Goal: Task Accomplishment & Management: Complete application form

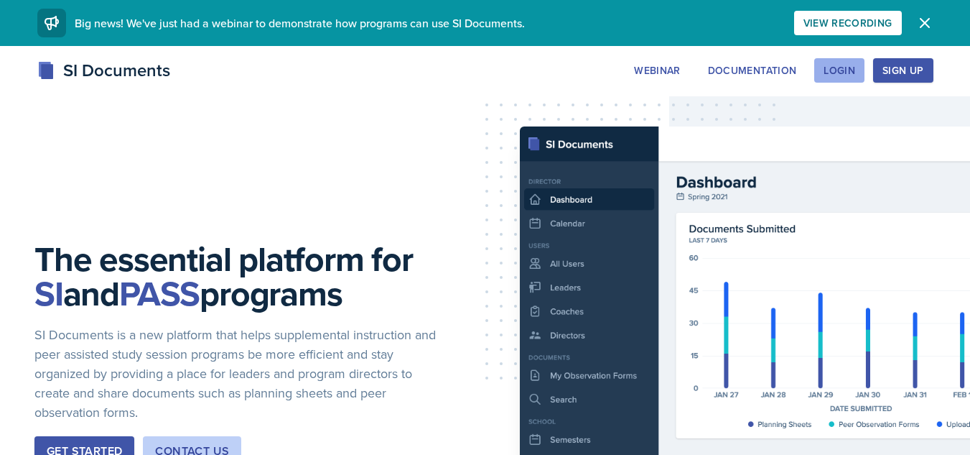
click at [828, 73] on div "Login" at bounding box center [840, 70] width 32 height 11
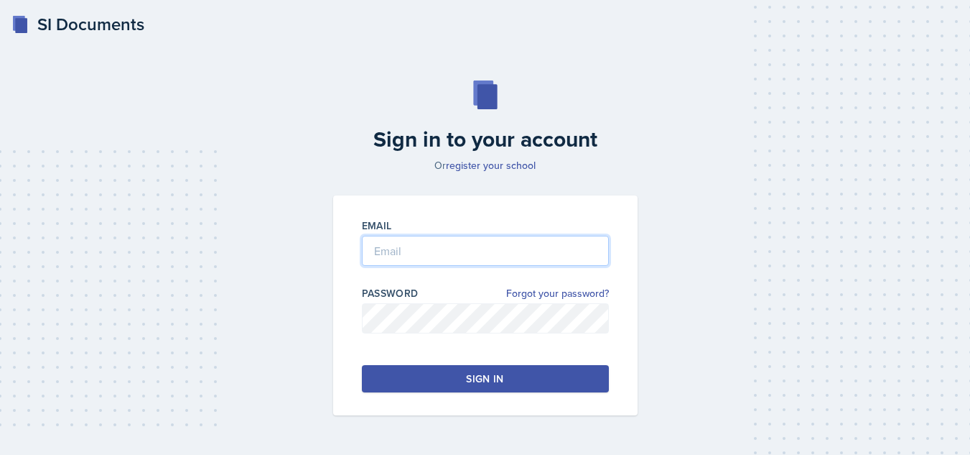
click at [485, 255] on input "email" at bounding box center [485, 251] width 247 height 30
type input "[EMAIL_ADDRESS][DOMAIN_NAME]"
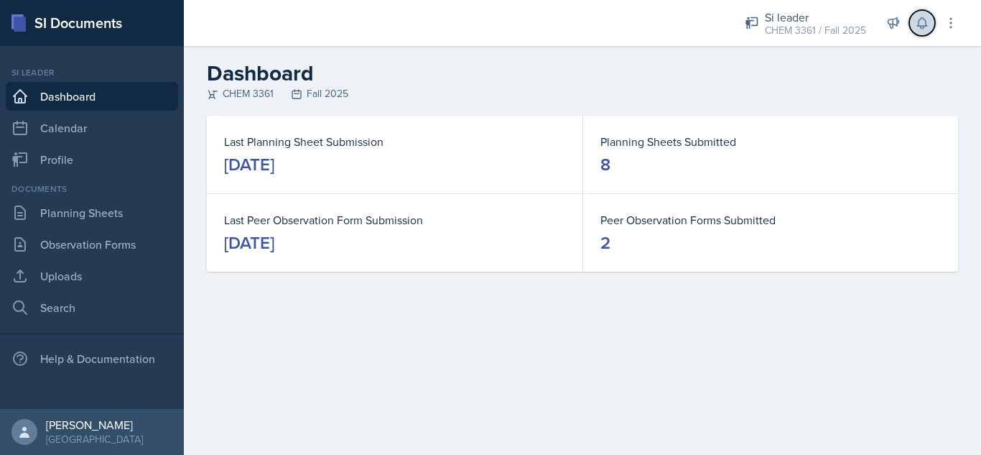
click at [911, 27] on button at bounding box center [922, 23] width 26 height 26
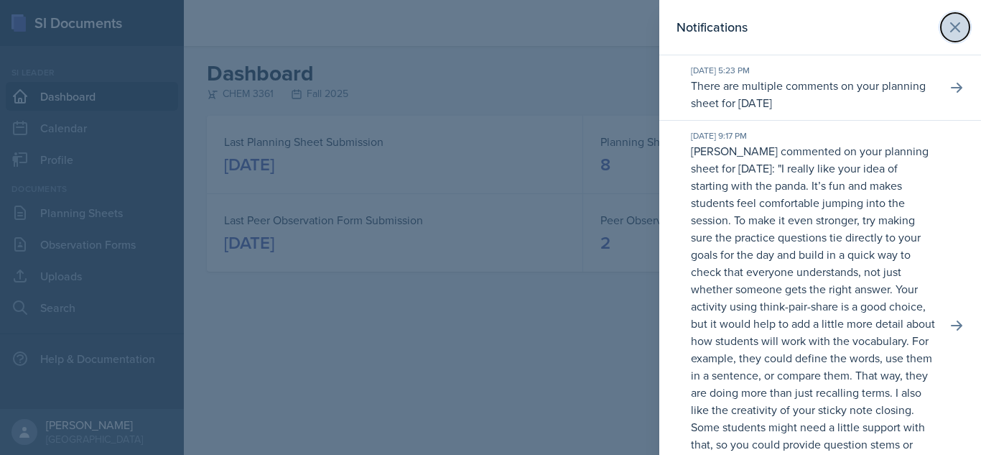
click at [947, 27] on icon at bounding box center [955, 27] width 17 height 17
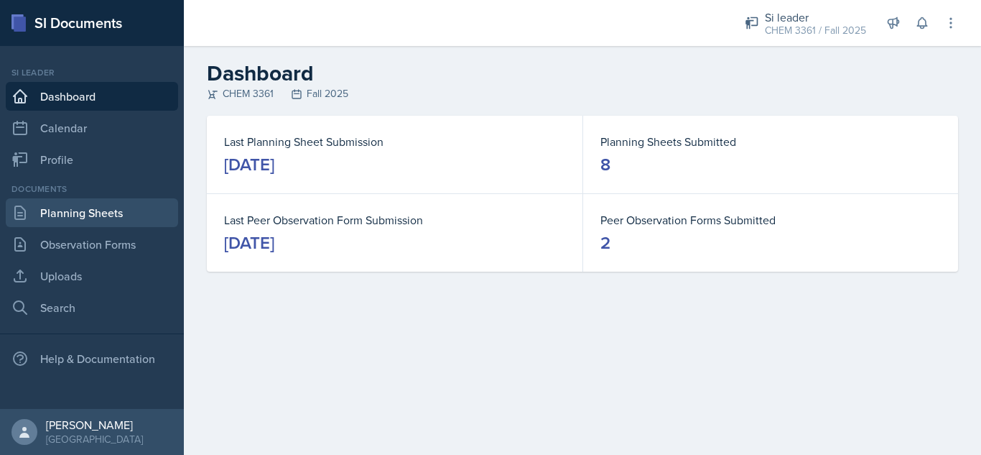
click at [119, 206] on link "Planning Sheets" at bounding box center [92, 212] width 172 height 29
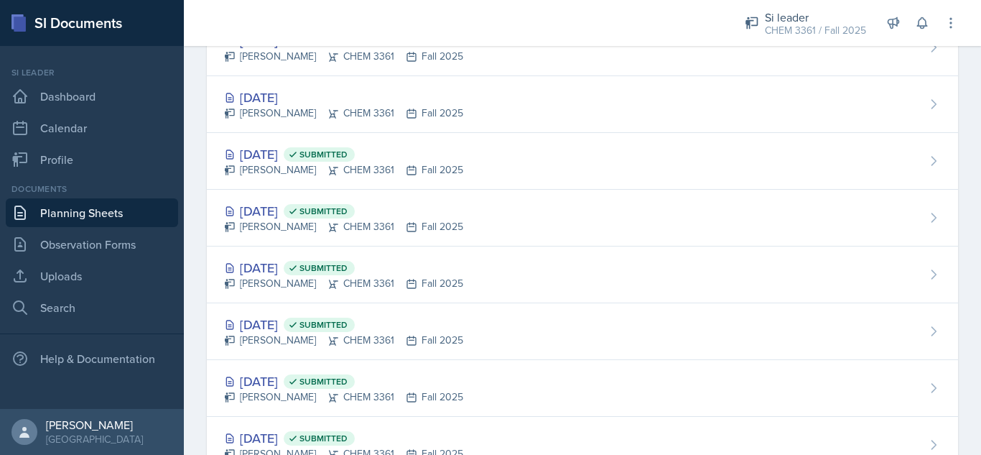
scroll to position [469, 0]
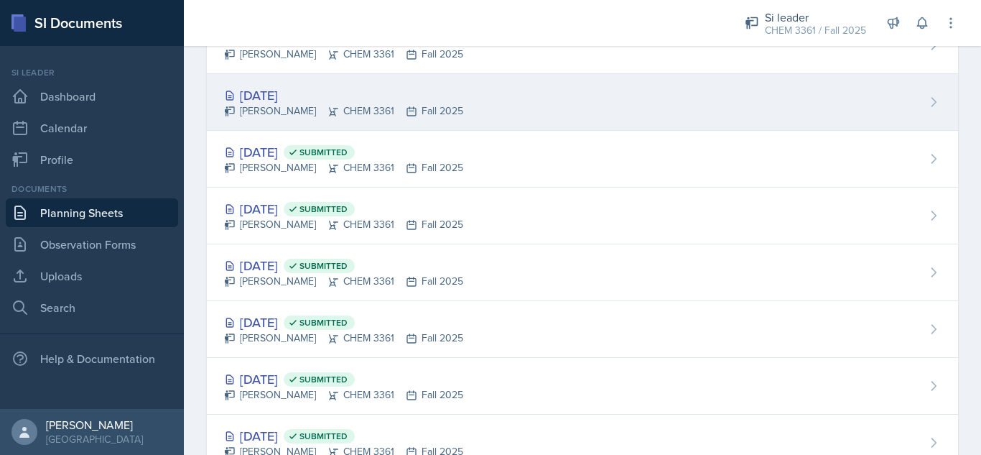
click at [302, 94] on div "[DATE]" at bounding box center [343, 94] width 239 height 19
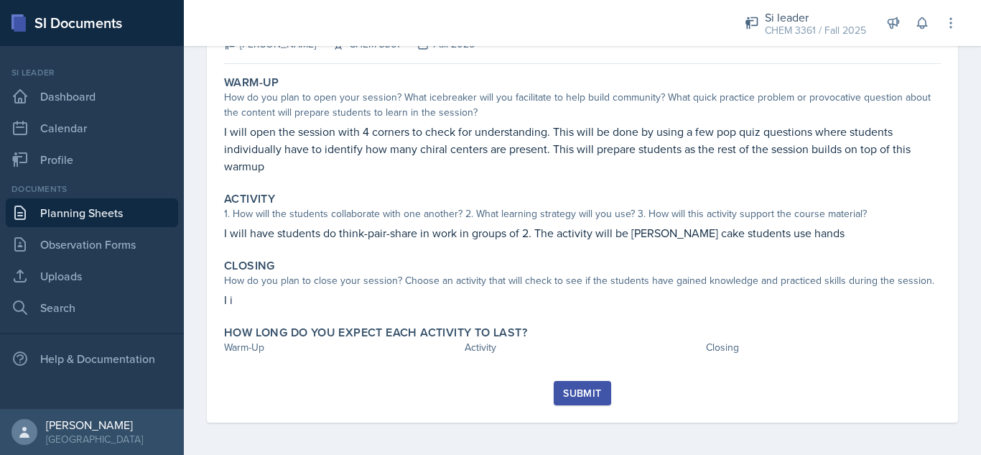
scroll to position [114, 0]
click at [91, 209] on link "Planning Sheets" at bounding box center [92, 212] width 172 height 29
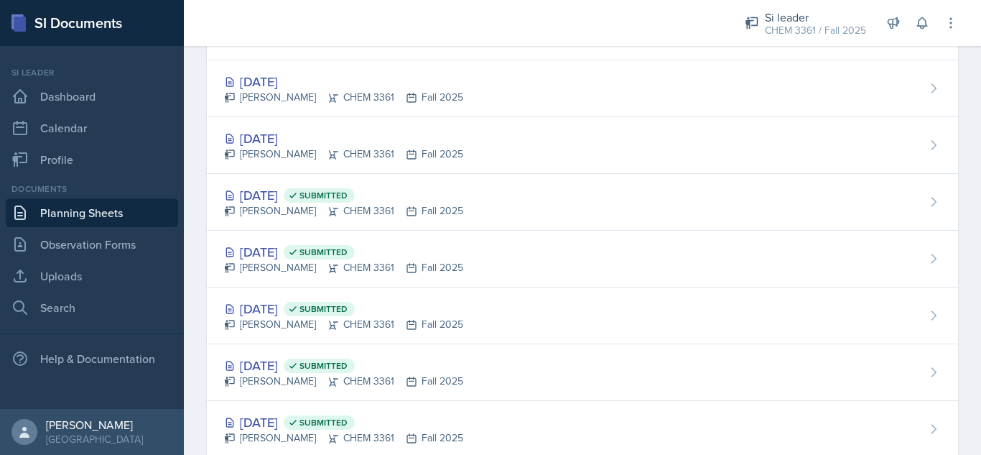
scroll to position [427, 0]
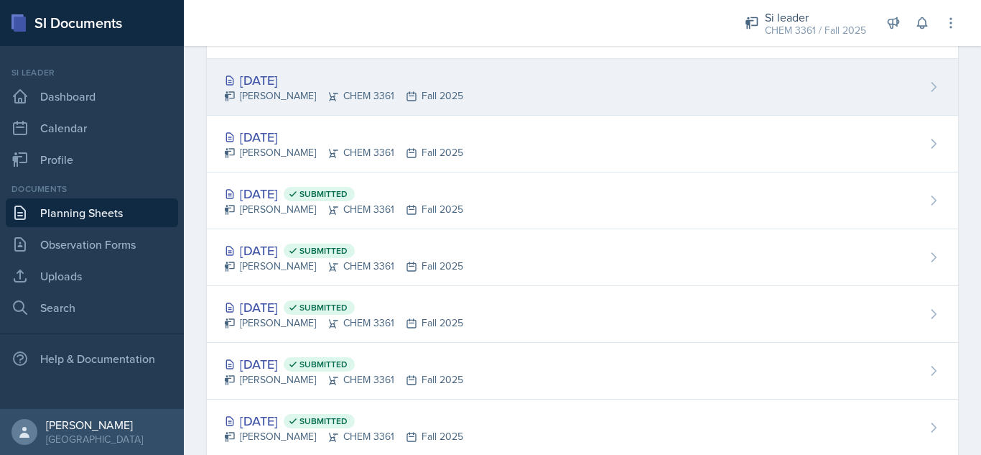
click at [324, 73] on div "[DATE]" at bounding box center [343, 79] width 239 height 19
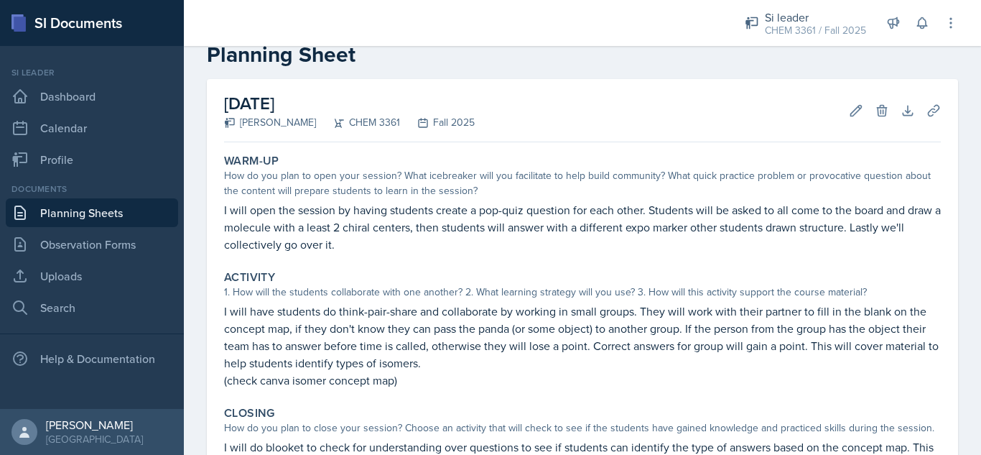
scroll to position [33, 0]
click at [849, 117] on icon at bounding box center [856, 111] width 14 height 14
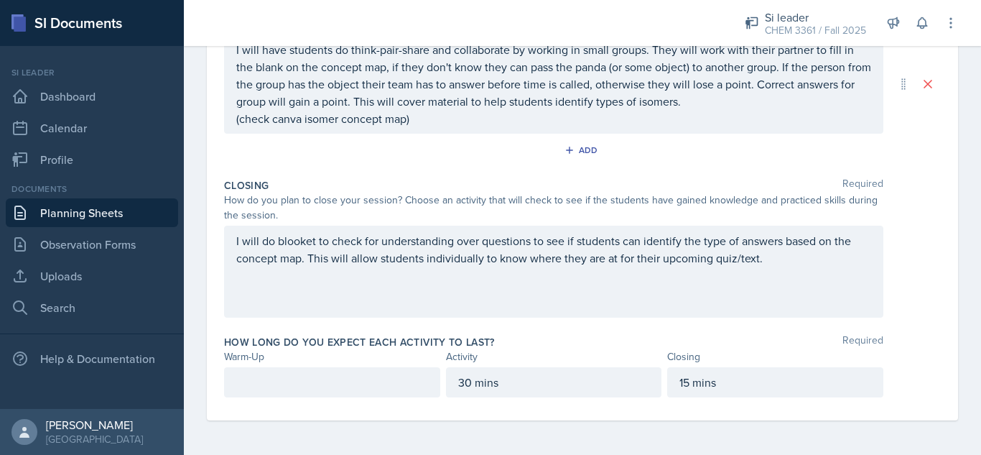
scroll to position [375, 0]
click at [279, 382] on p at bounding box center [332, 381] width 192 height 17
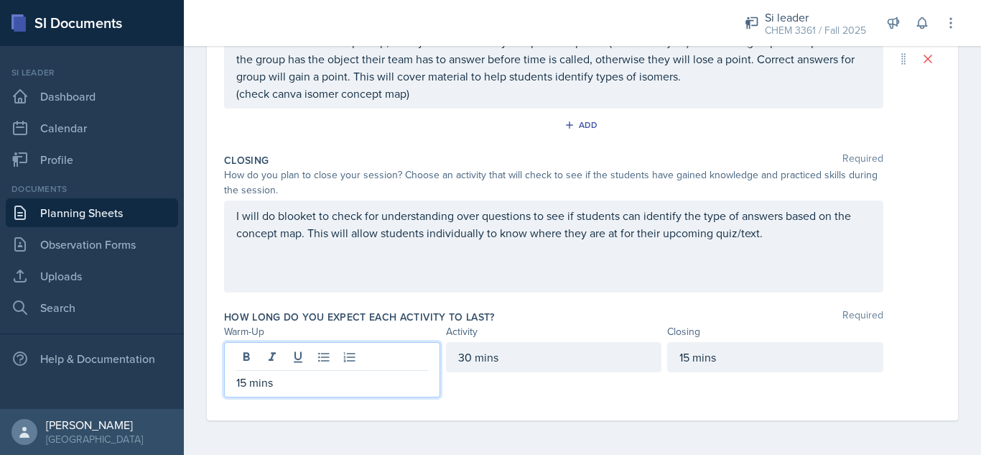
click at [539, 402] on div "How long do you expect each activity to last? Required Warm-Up Activity Closing…" at bounding box center [582, 356] width 717 height 105
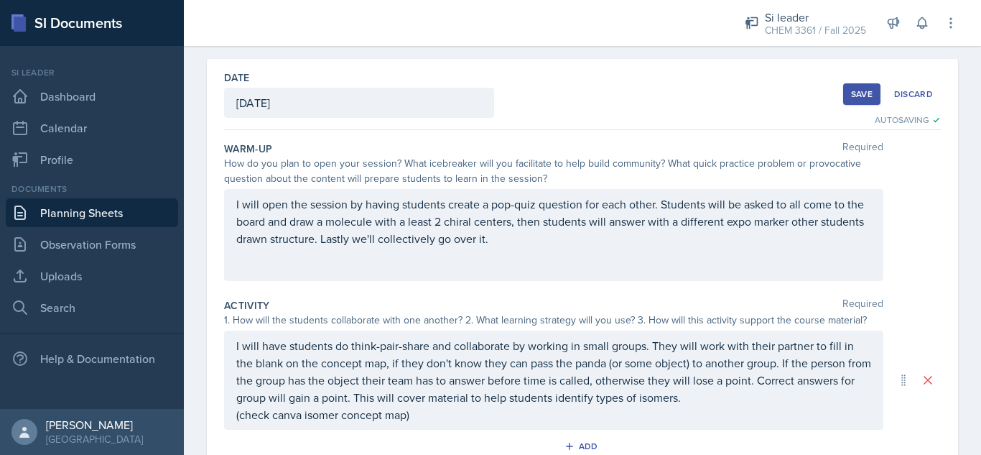
scroll to position [47, 0]
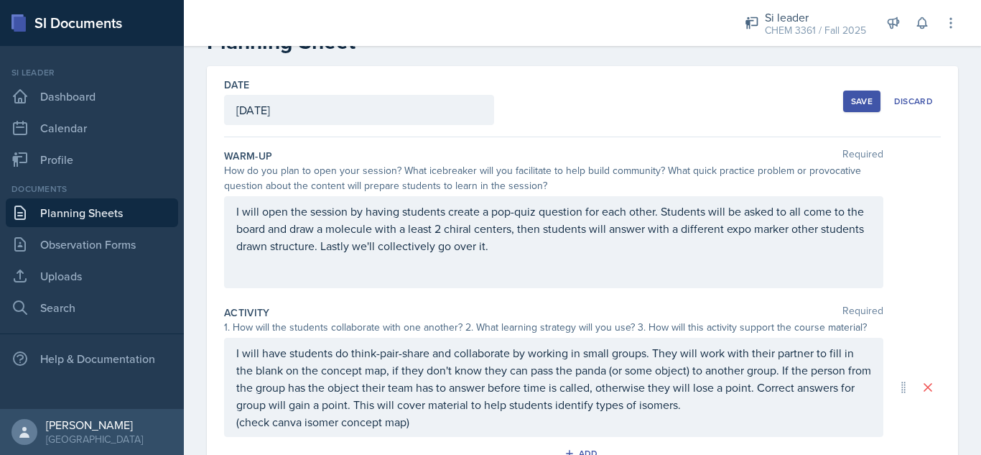
click at [851, 105] on div "Save" at bounding box center [862, 101] width 22 height 11
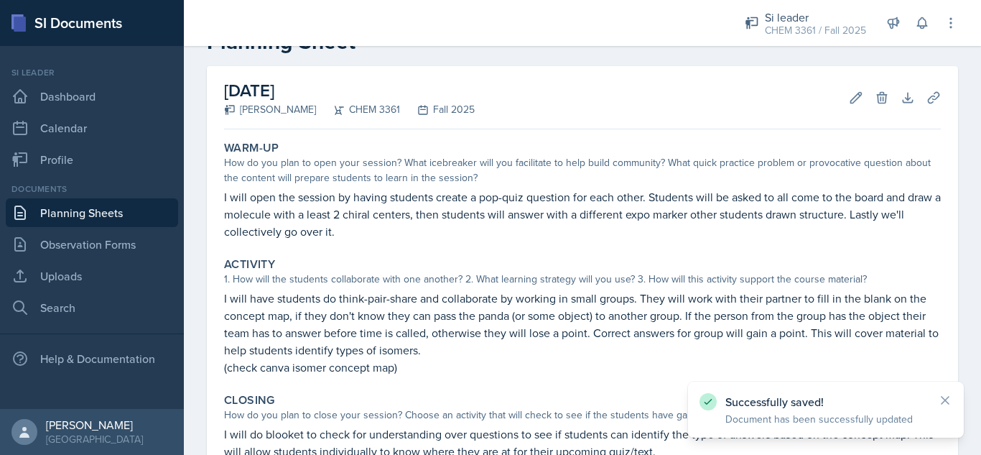
click at [610, 71] on div "[DATE] [PERSON_NAME] CHEM 3361 Fall 2025 Edit Delete Download Uploads Autosaving" at bounding box center [582, 97] width 717 height 63
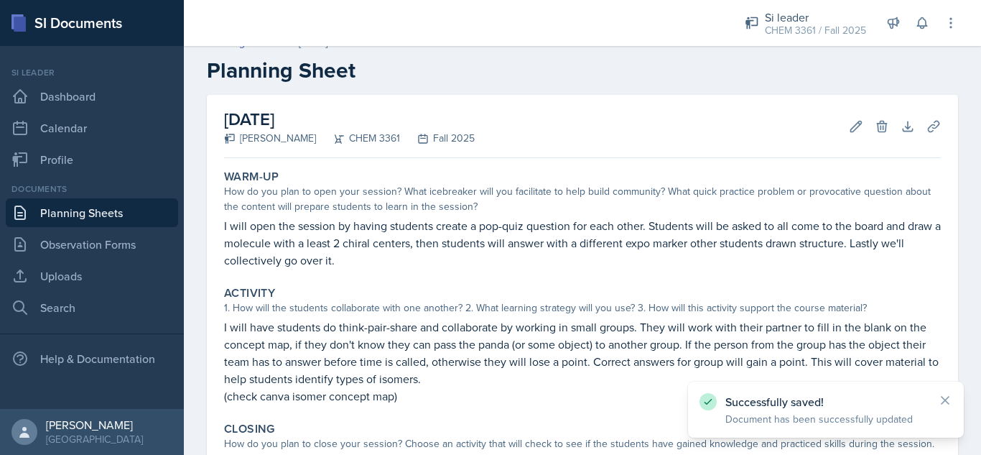
scroll to position [0, 0]
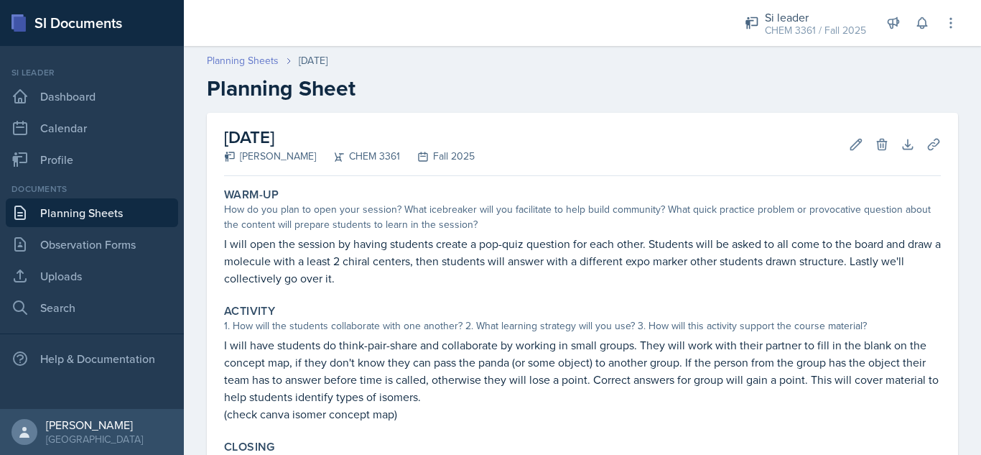
click at [236, 64] on link "Planning Sheets" at bounding box center [243, 60] width 72 height 15
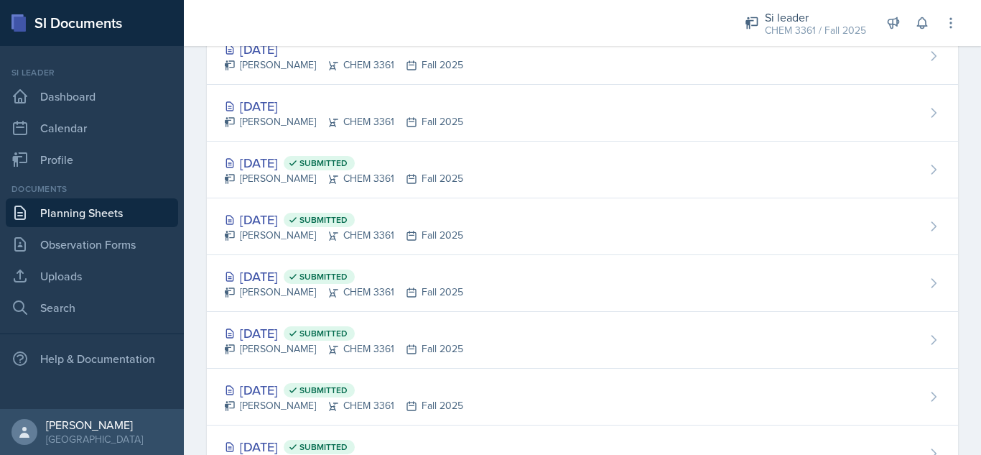
scroll to position [460, 0]
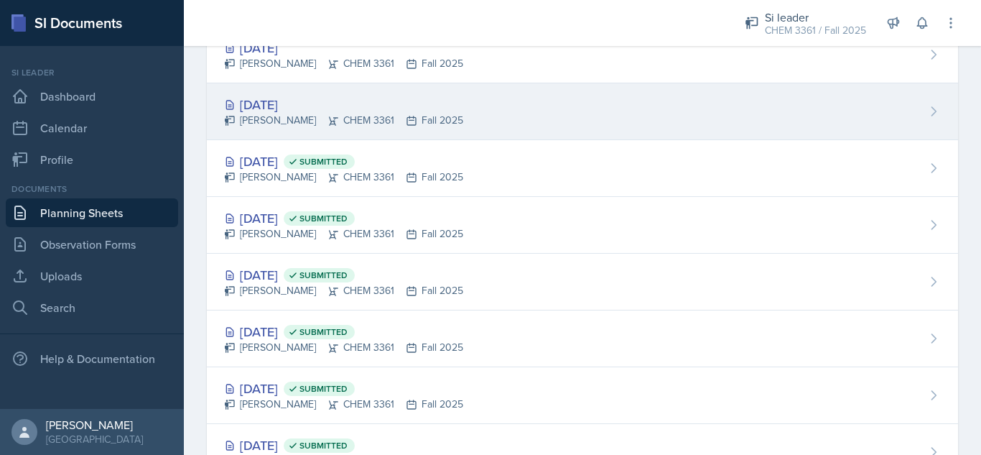
click at [287, 103] on div "[DATE]" at bounding box center [343, 104] width 239 height 19
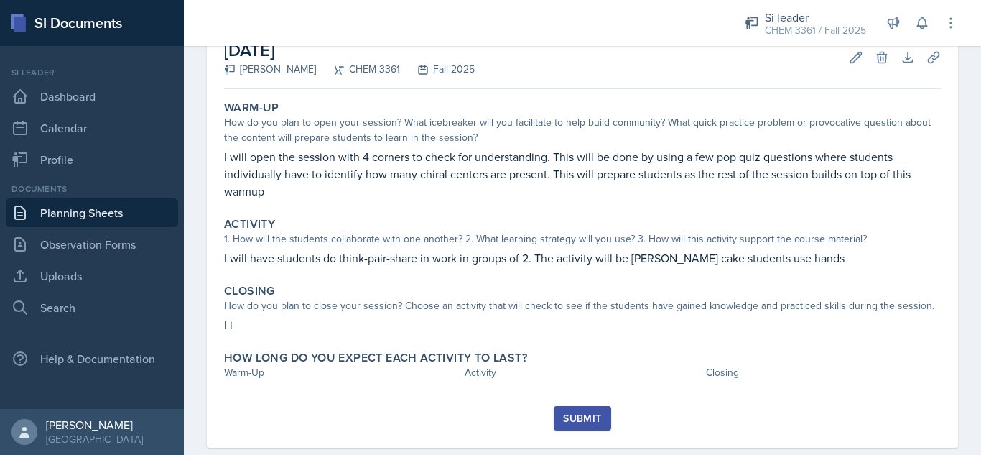
scroll to position [93, 0]
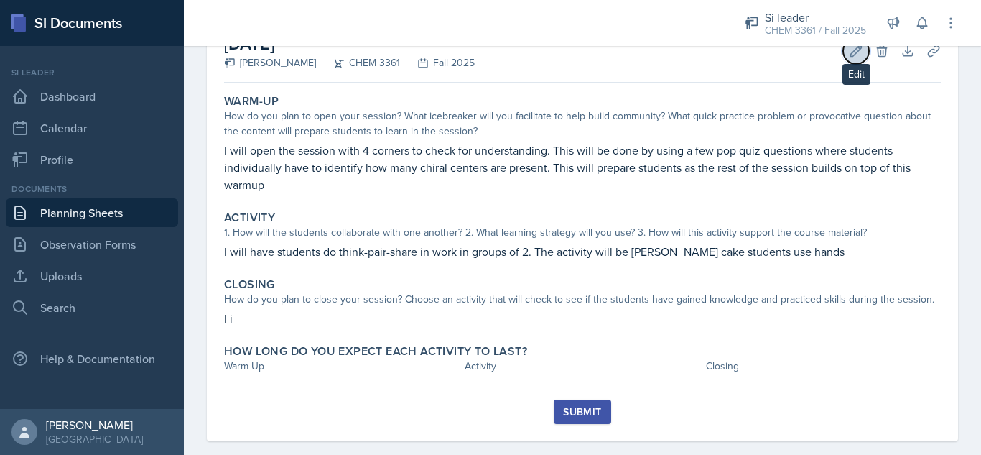
click at [849, 57] on icon at bounding box center [856, 51] width 14 height 14
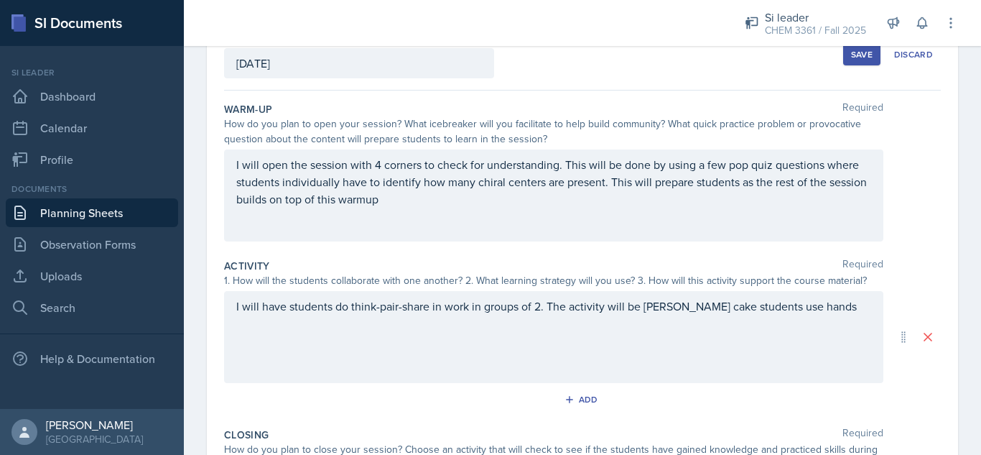
drag, startPoint x: 486, startPoint y: 208, endPoint x: 225, endPoint y: 152, distance: 266.8
click at [225, 152] on div "I will open the session with 4 corners to check for understanding. This will be…" at bounding box center [553, 195] width 659 height 92
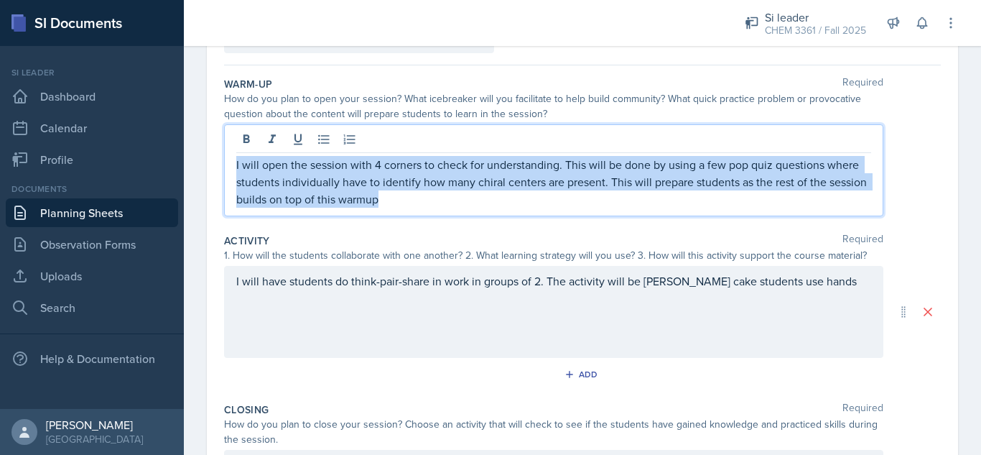
drag, startPoint x: 443, startPoint y: 199, endPoint x: 213, endPoint y: 159, distance: 233.9
click at [213, 159] on div "Date [DATE] [DATE] 31 1 2 3 4 5 6 7 8 9 10 11 12 13 14 15 16 17 18 19 20 21 22 …" at bounding box center [582, 319] width 751 height 650
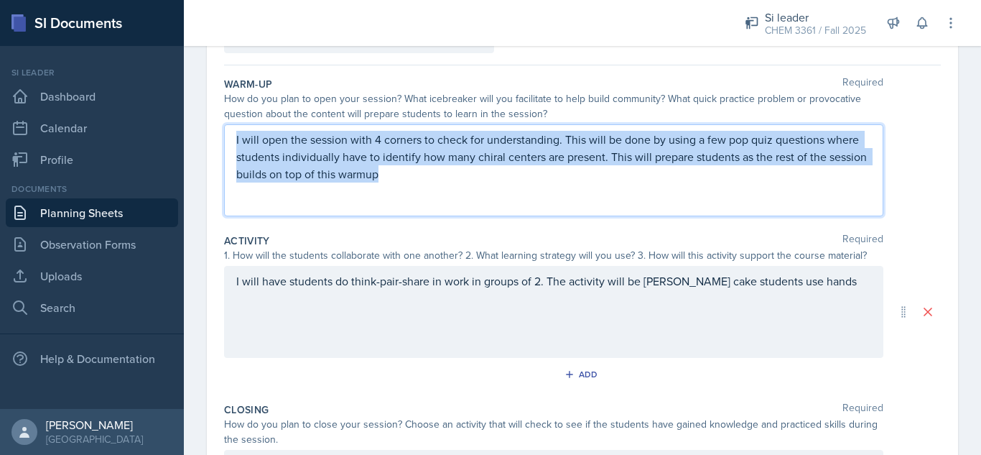
scroll to position [93, 0]
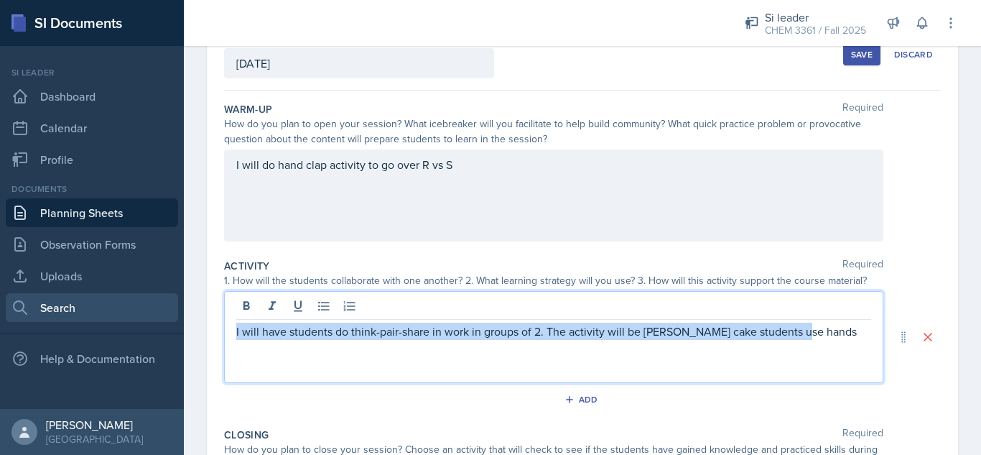
drag, startPoint x: 815, startPoint y: 310, endPoint x: 133, endPoint y: 297, distance: 681.7
click at [133, 297] on div "SI Documents Si leader Dashboard Calendar Profile Documents Planning Sheets Obs…" at bounding box center [490, 227] width 981 height 455
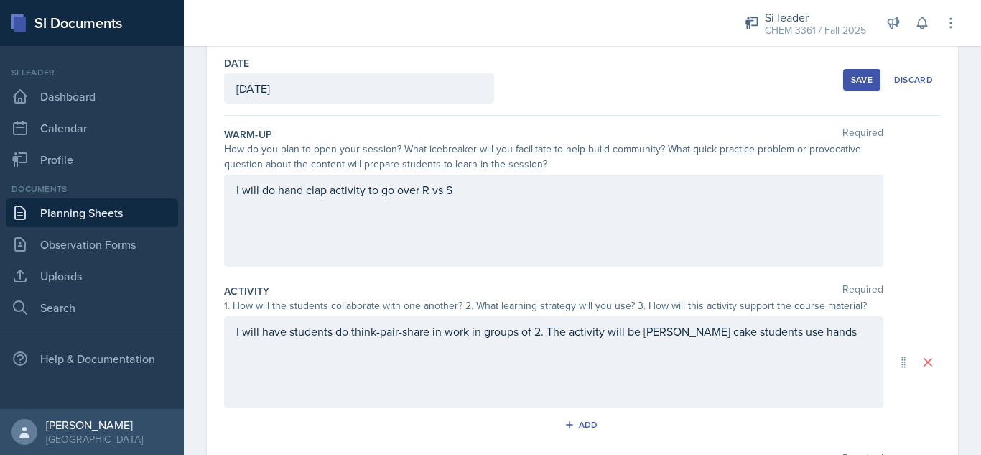
click at [600, 371] on div "I will have students do think-pair-share in work in groups of 2. The activity w…" at bounding box center [553, 362] width 659 height 92
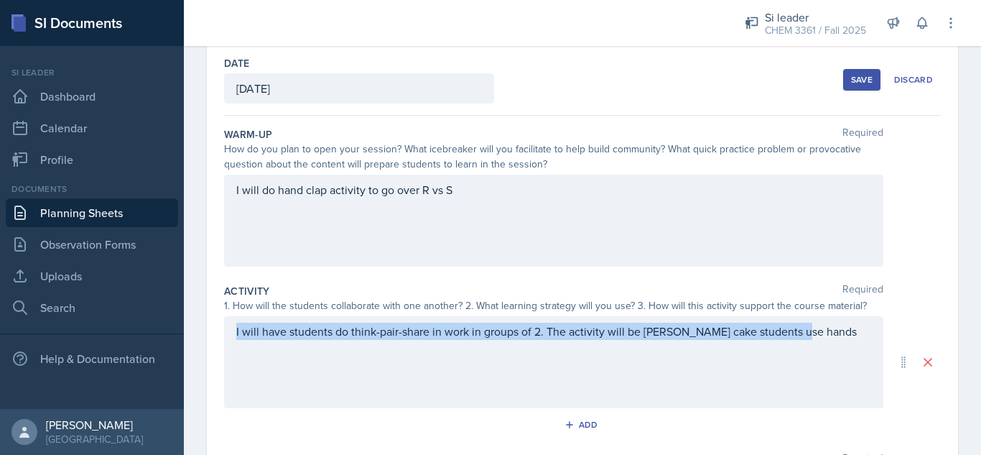
scroll to position [93, 0]
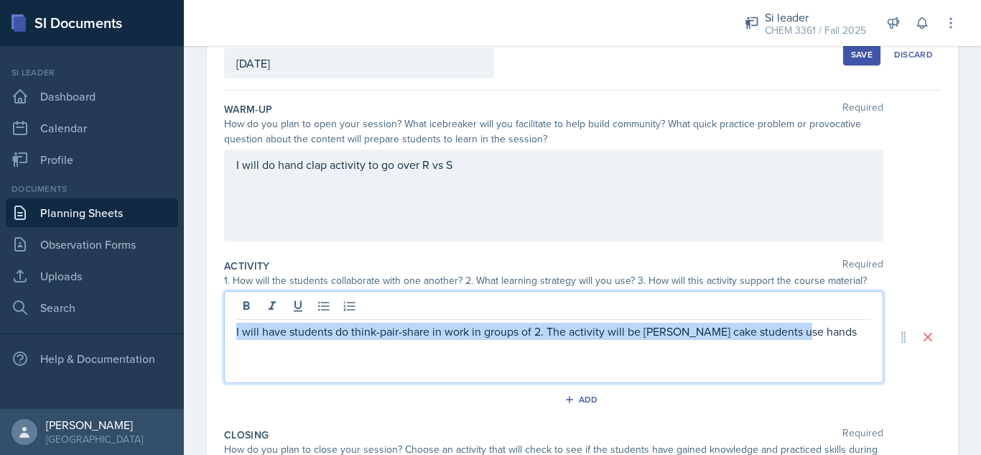
click at [804, 335] on p "I will have students do think-pair-share in work in groups of 2. The activity w…" at bounding box center [553, 331] width 635 height 17
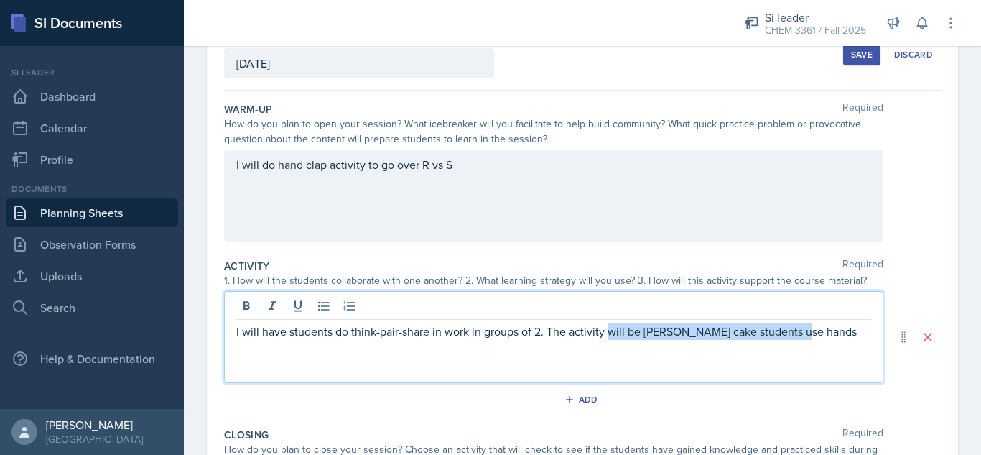
drag, startPoint x: 799, startPoint y: 333, endPoint x: 612, endPoint y: 332, distance: 186.8
click at [612, 332] on p "I will have students do think-pair-share in work in groups of 2. The activity w…" at bounding box center [553, 331] width 635 height 17
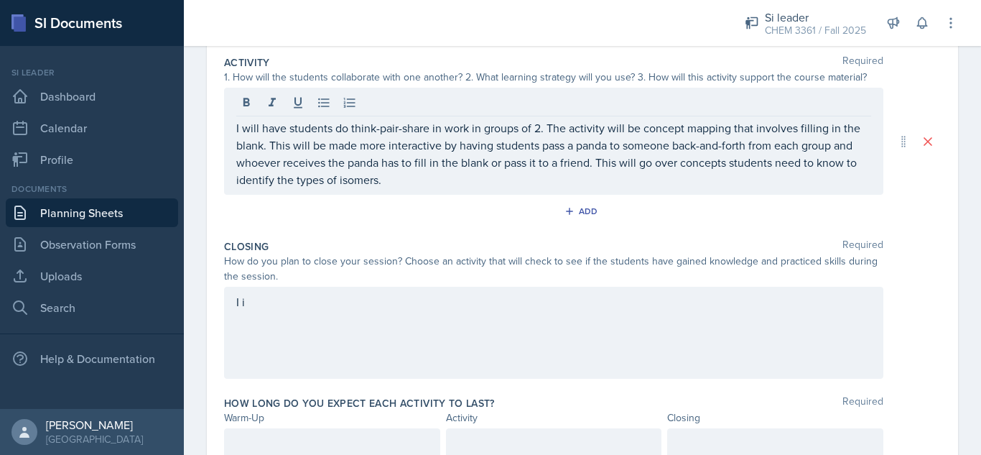
scroll to position [358, 0]
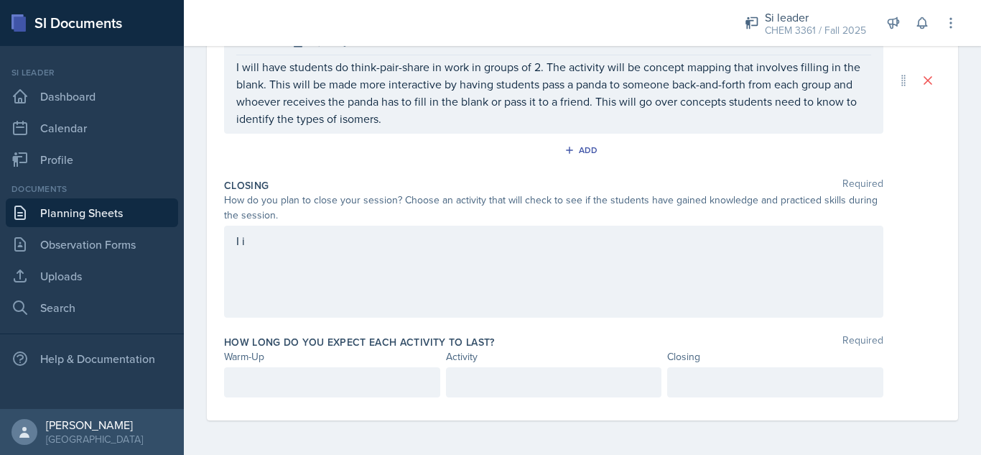
click at [616, 261] on div "I i" at bounding box center [553, 272] width 659 height 92
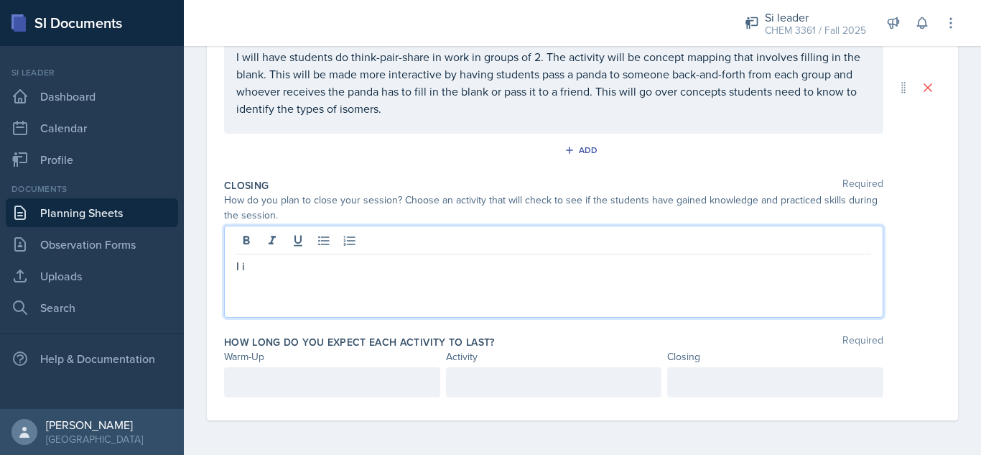
click at [516, 383] on div at bounding box center [554, 382] width 216 height 30
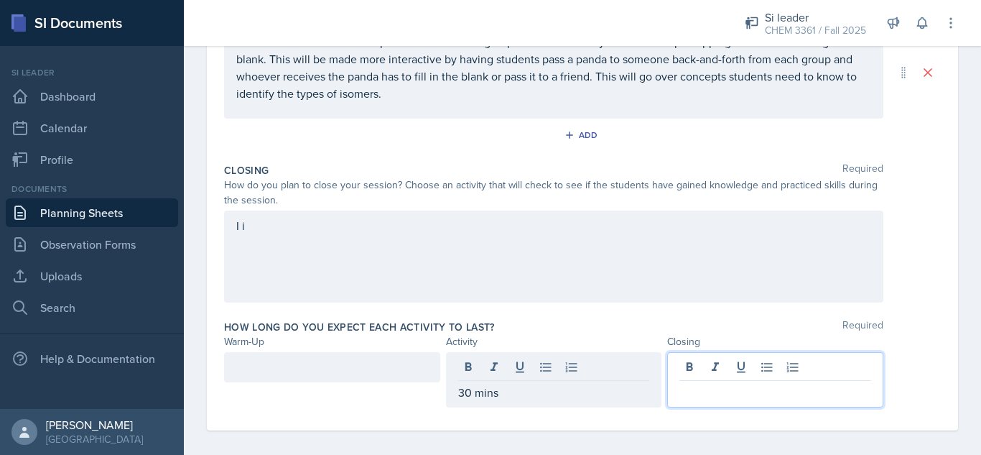
click at [736, 367] on div at bounding box center [775, 379] width 216 height 55
click at [642, 273] on div "I i" at bounding box center [553, 256] width 659 height 92
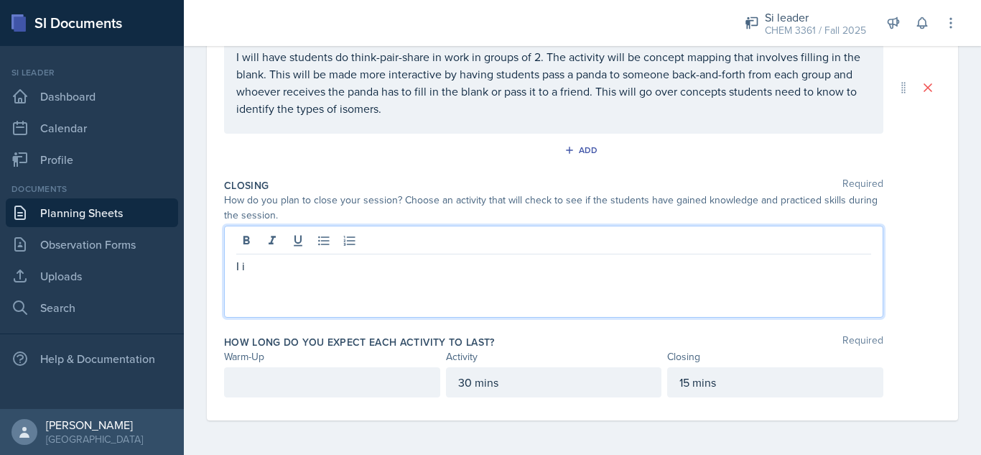
scroll to position [343, 0]
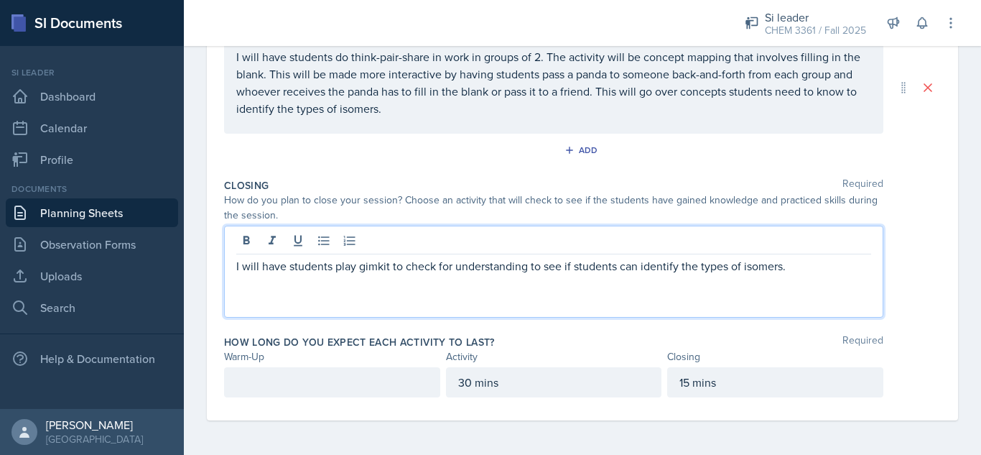
click at [376, 270] on p "I will have students play gimkit to check for understanding to see if students …" at bounding box center [553, 265] width 635 height 17
drag, startPoint x: 376, startPoint y: 270, endPoint x: 303, endPoint y: 285, distance: 74.1
click at [303, 285] on div "I will have students play gimkit to check for understanding to see if students …" at bounding box center [553, 272] width 659 height 92
click at [388, 302] on div "I will have students play gimkit to check for understanding to see if students …" at bounding box center [553, 272] width 659 height 92
click at [829, 269] on p "I will have students play gimkit to check for understanding to see if students …" at bounding box center [553, 265] width 635 height 17
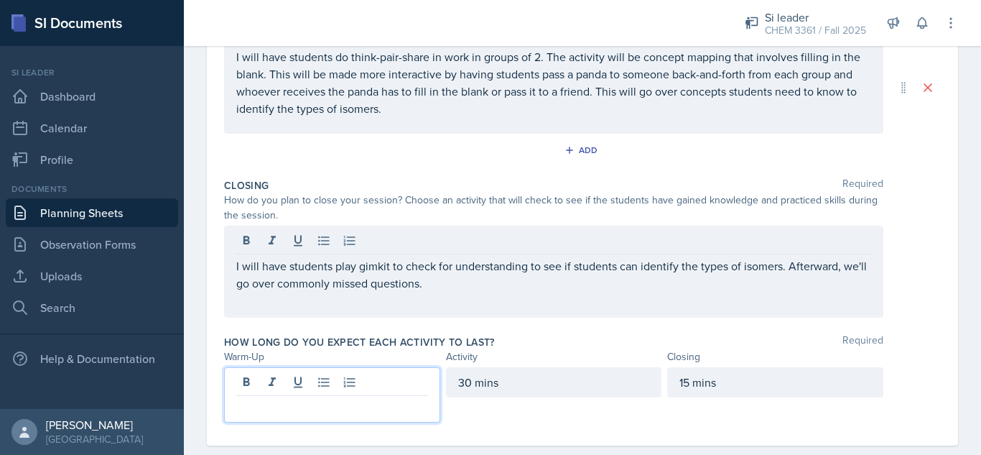
click at [305, 378] on div at bounding box center [332, 394] width 216 height 55
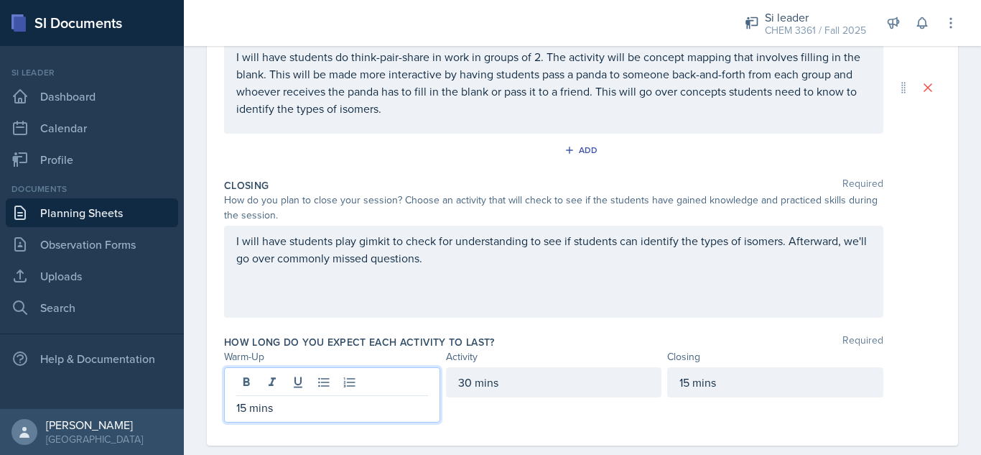
click at [920, 274] on div "I will have students play gimkit to check for understanding to see if students …" at bounding box center [582, 272] width 717 height 92
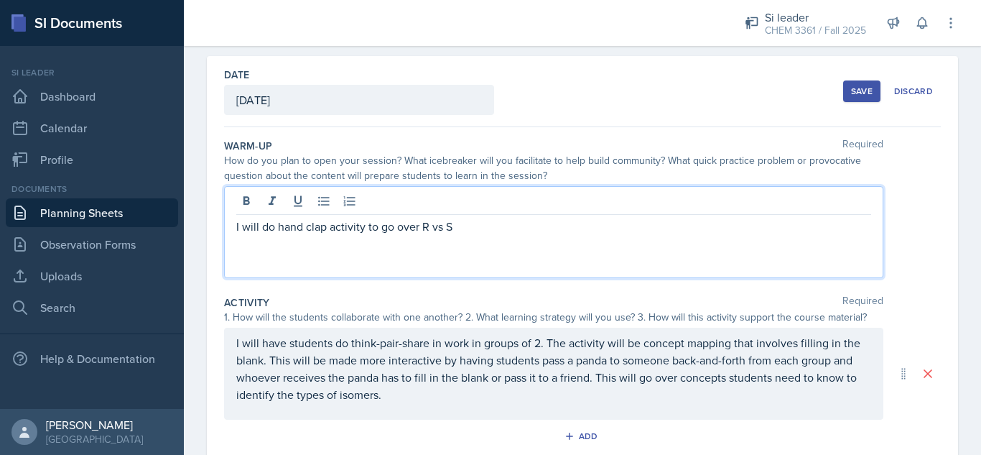
scroll to position [82, 0]
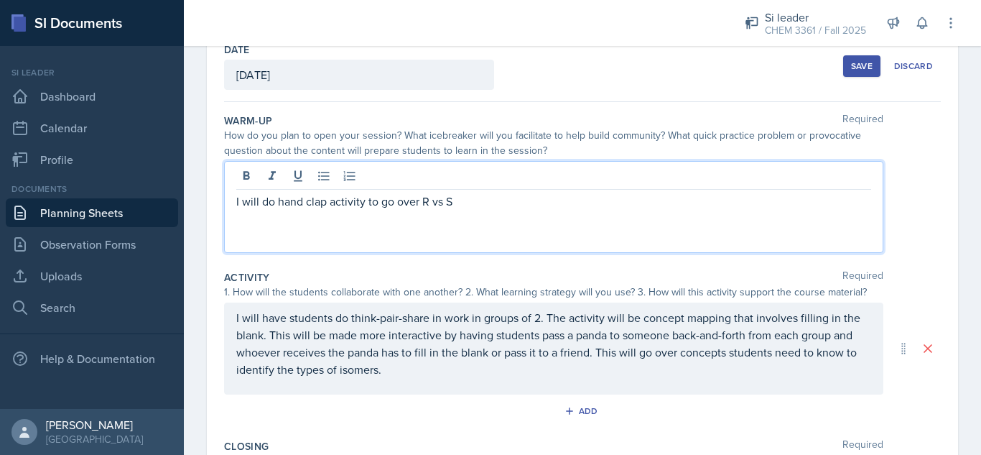
click at [483, 203] on p "I will do hand clap activity to go over R vs S" at bounding box center [553, 200] width 635 height 17
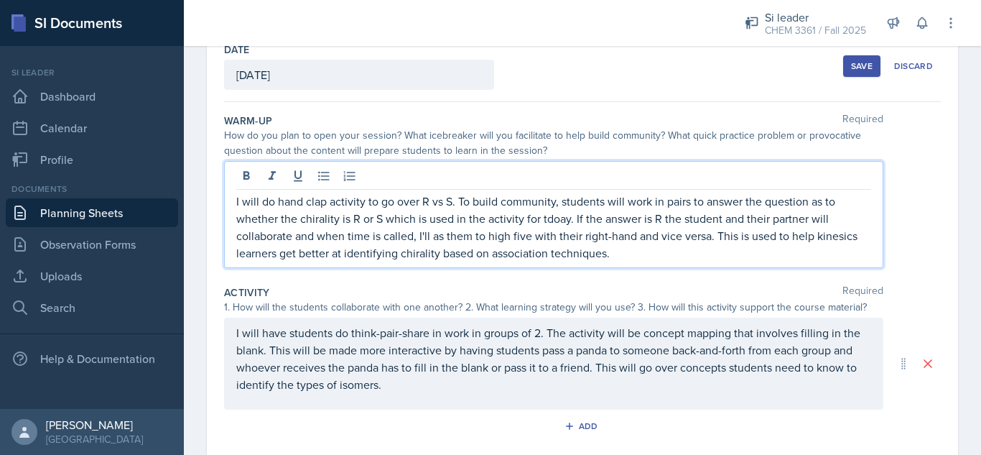
click at [551, 223] on p "I will do hand clap activity to go over R vs S. To build community, students wi…" at bounding box center [553, 226] width 635 height 69
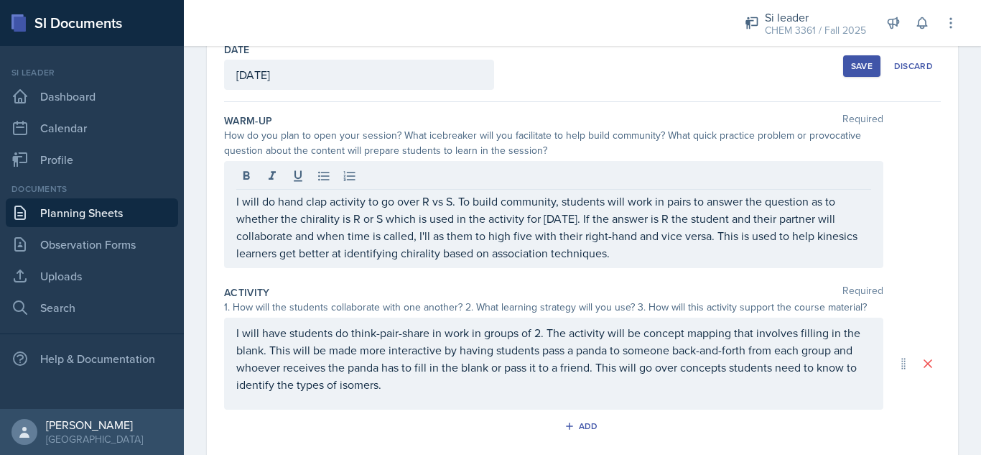
click at [843, 69] on button "Save" at bounding box center [861, 66] width 37 height 22
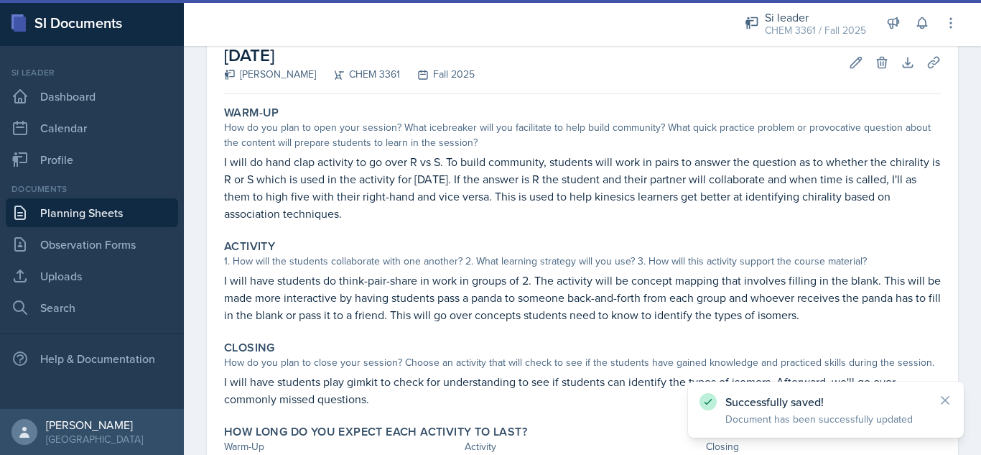
scroll to position [88, 0]
